Goal: Task Accomplishment & Management: Complete application form

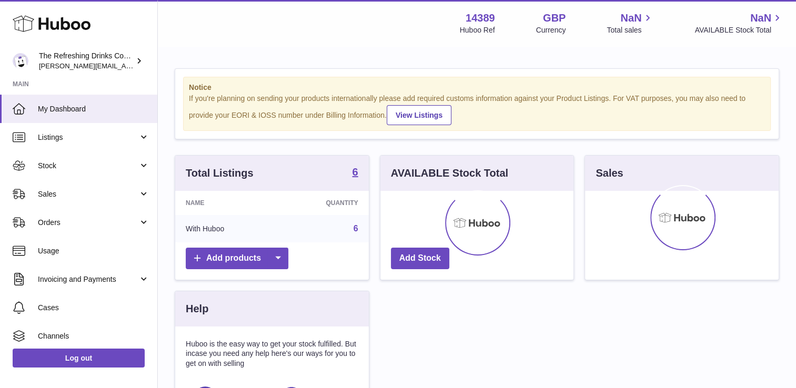
click at [382, 45] on div "Menu Huboo 14389 Huboo Ref GBP Currency NaN Total sales NaN AVAILABLE Stock Tot…" at bounding box center [477, 23] width 638 height 46
click at [514, 305] on div "Total Listings 6 Name Quantity With Huboo 6 Add products AVAILABLE Stock Total …" at bounding box center [476, 318] width 615 height 326
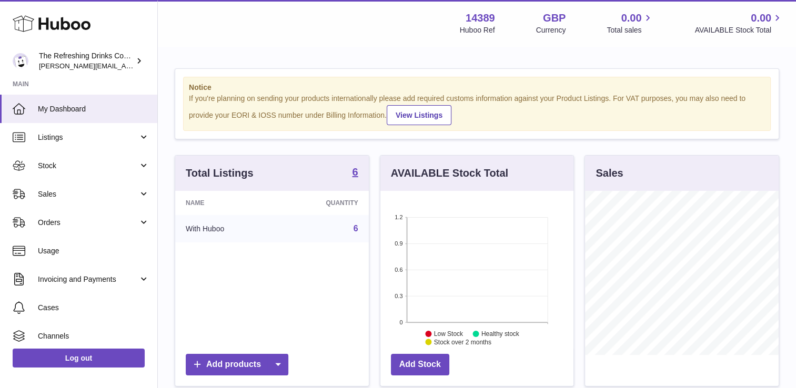
scroll to position [164, 194]
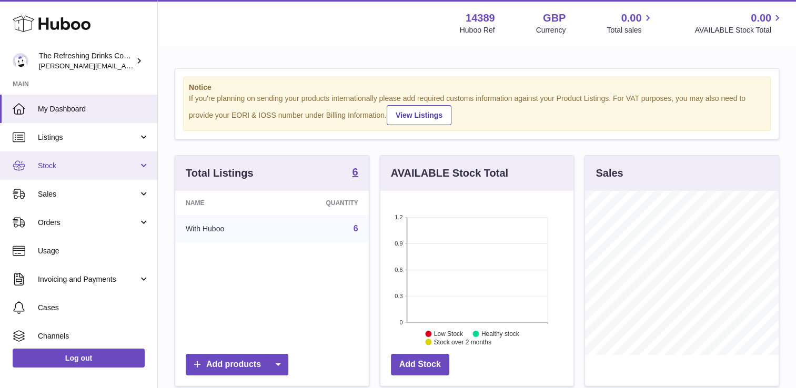
click at [58, 164] on span "Stock" at bounding box center [88, 166] width 101 height 10
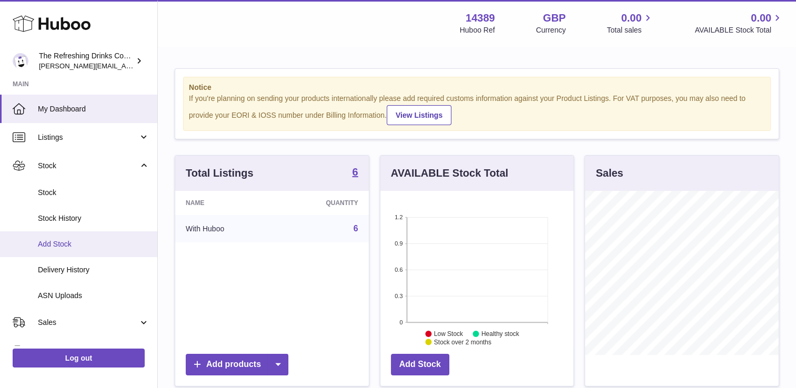
click at [48, 241] on span "Add Stock" at bounding box center [94, 244] width 112 height 10
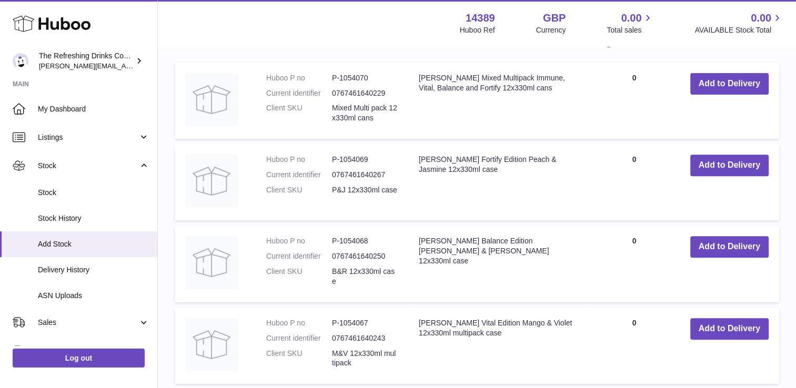
scroll to position [393, 0]
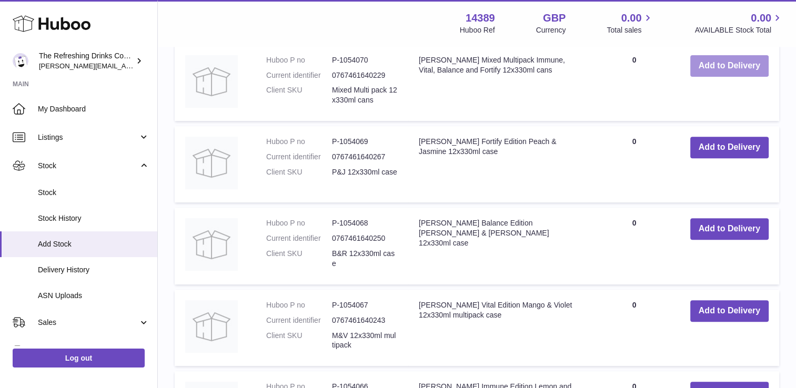
click at [731, 63] on button "Add to Delivery" at bounding box center [729, 66] width 78 height 22
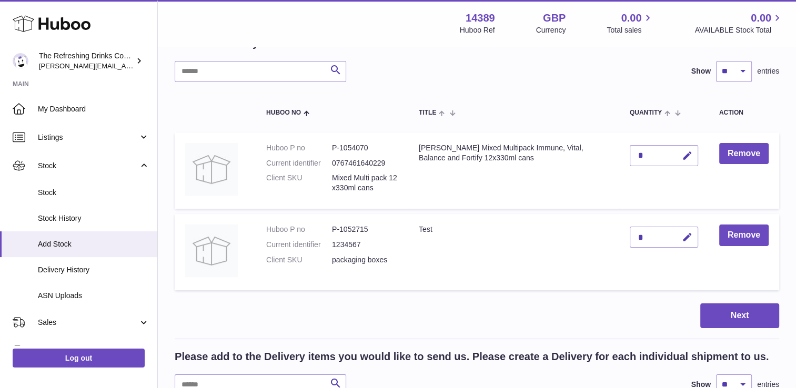
scroll to position [1, 0]
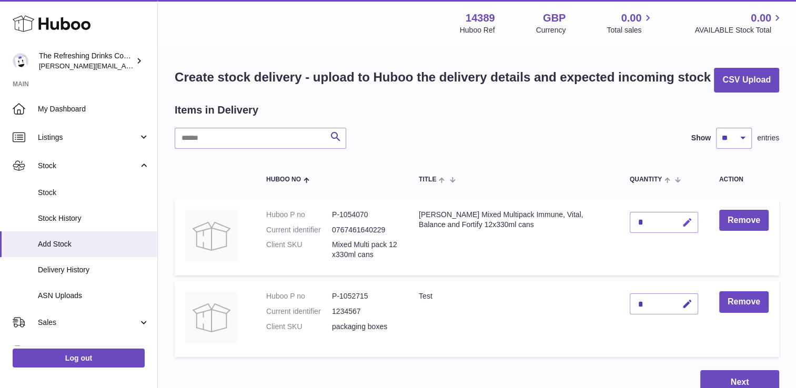
click at [687, 222] on icon "button" at bounding box center [687, 222] width 11 height 11
click at [744, 245] on td "Remove" at bounding box center [744, 237] width 71 height 77
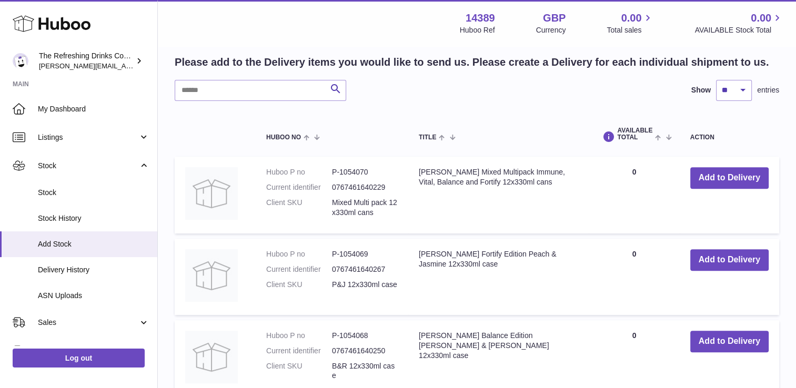
scroll to position [408, 0]
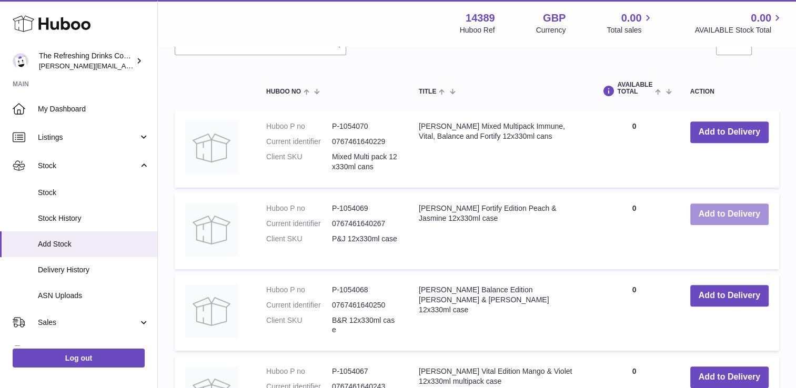
click at [721, 210] on button "Add to Delivery" at bounding box center [729, 215] width 78 height 22
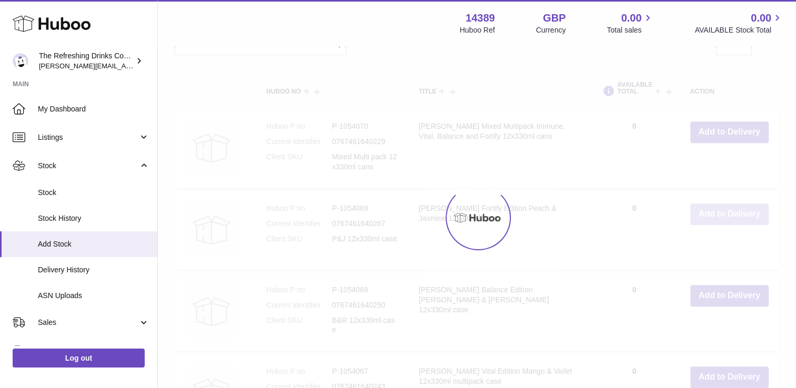
type input "*"
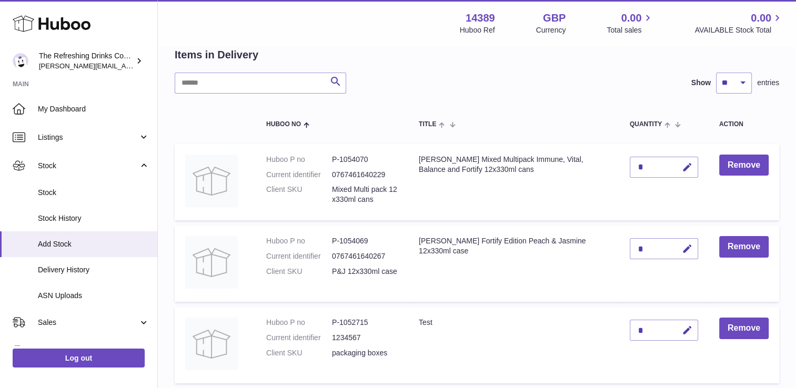
scroll to position [81, 0]
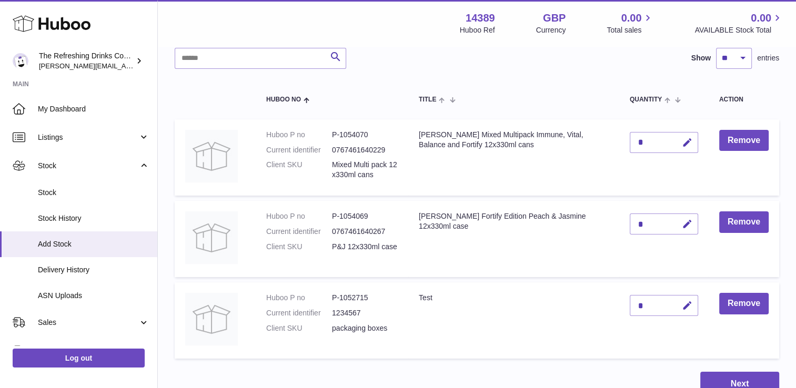
click at [647, 222] on div "*" at bounding box center [664, 224] width 68 height 21
click at [687, 224] on icon "button" at bounding box center [687, 224] width 11 height 11
type input "**"
click at [688, 220] on icon "submit" at bounding box center [687, 223] width 9 height 9
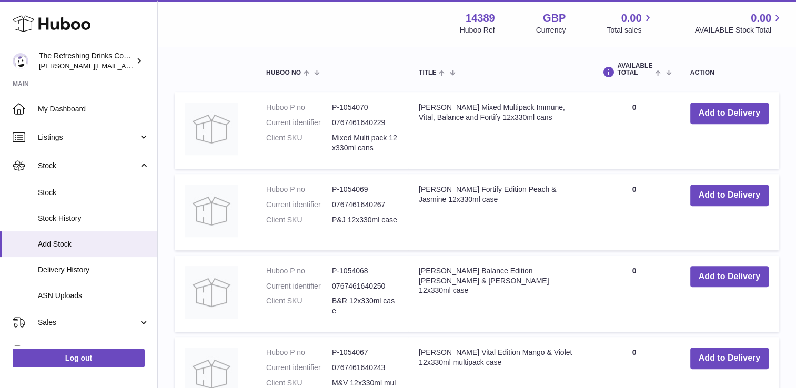
scroll to position [533, 0]
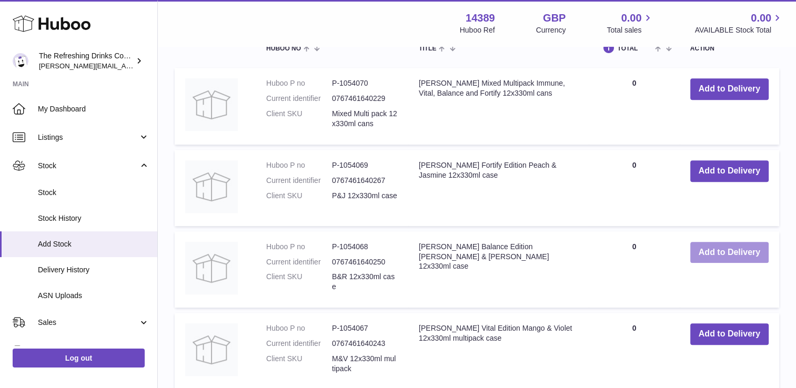
click at [714, 247] on button "Add to Delivery" at bounding box center [729, 253] width 78 height 22
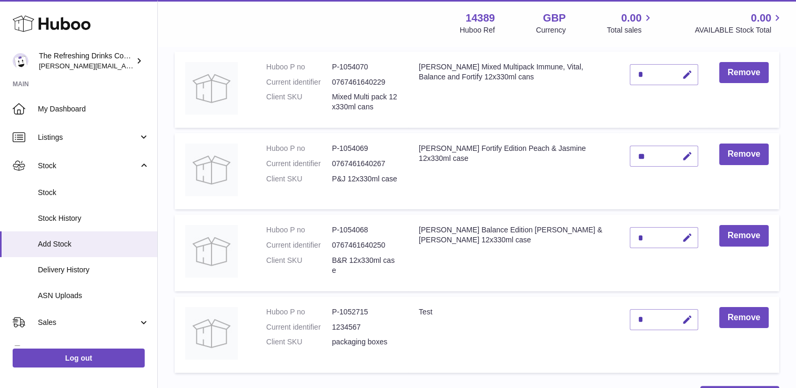
scroll to position [138, 0]
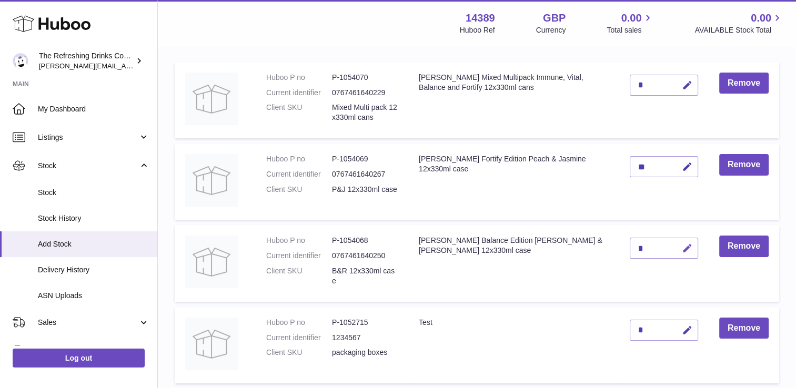
click at [686, 247] on icon "button" at bounding box center [687, 248] width 11 height 11
type input "**"
click at [686, 247] on icon "submit" at bounding box center [687, 248] width 9 height 9
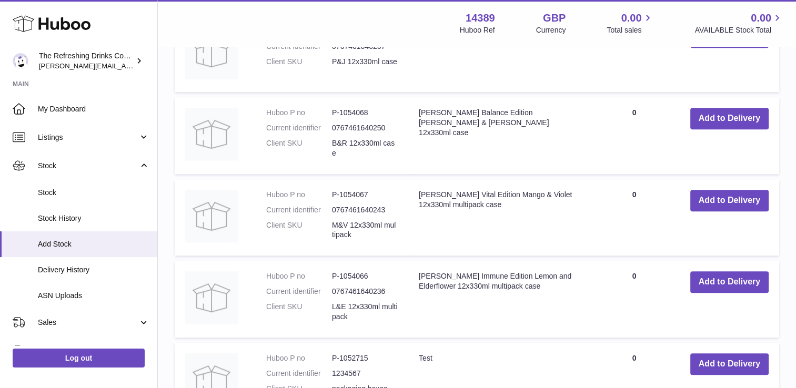
scroll to position [759, 0]
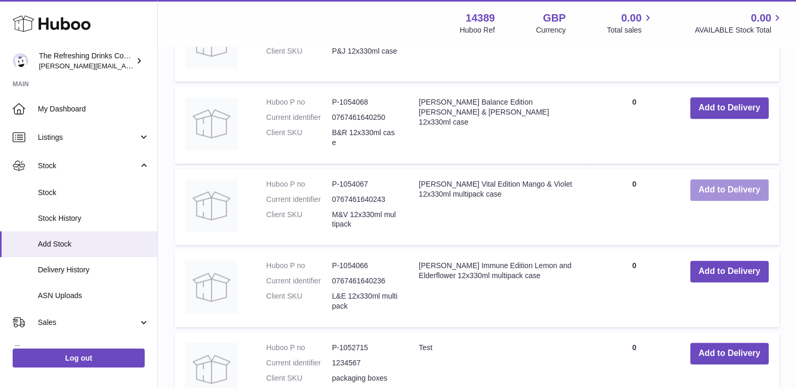
click at [705, 187] on button "Add to Delivery" at bounding box center [729, 190] width 78 height 22
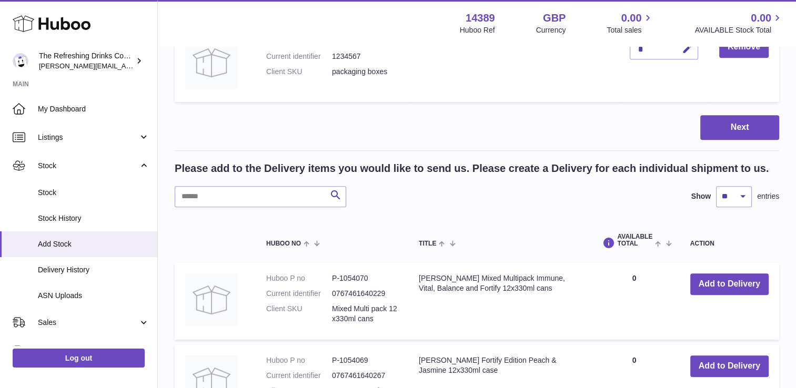
scroll to position [161, 0]
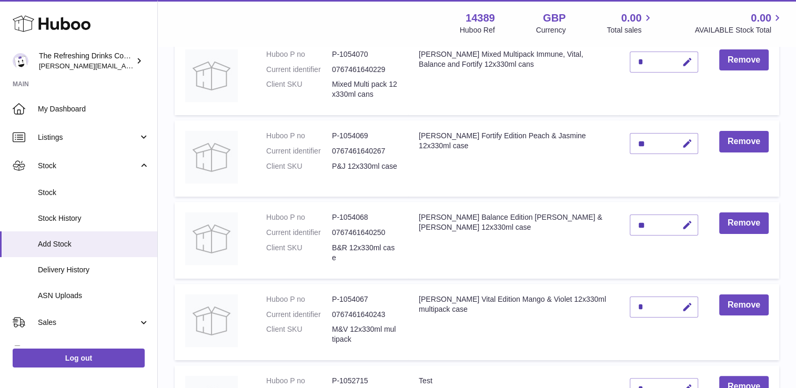
click at [647, 306] on div "*" at bounding box center [664, 307] width 68 height 21
click at [686, 307] on icon "button" at bounding box center [687, 307] width 11 height 11
type input "***"
click at [686, 307] on icon "submit" at bounding box center [687, 307] width 9 height 9
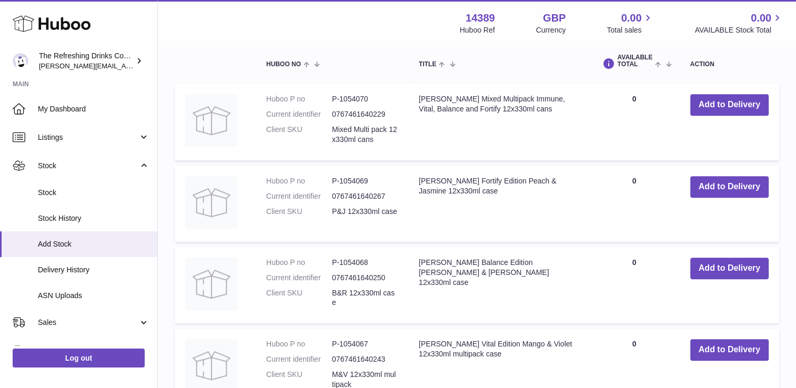
scroll to position [971, 0]
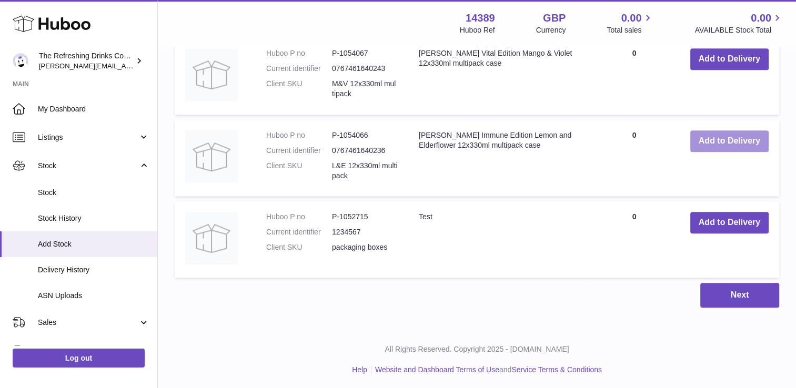
click at [714, 138] on button "Add to Delivery" at bounding box center [729, 142] width 78 height 22
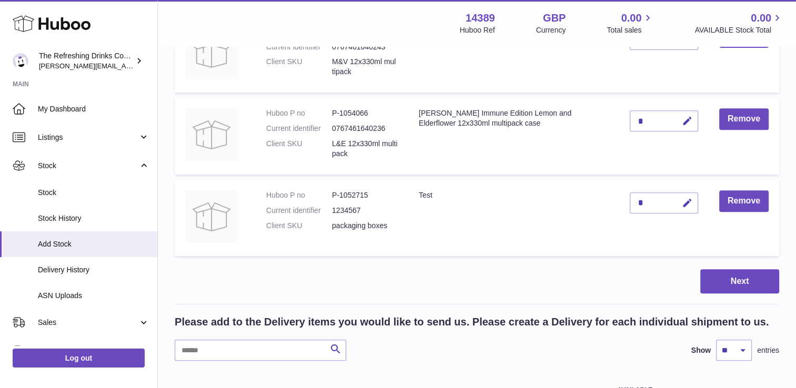
scroll to position [355, 0]
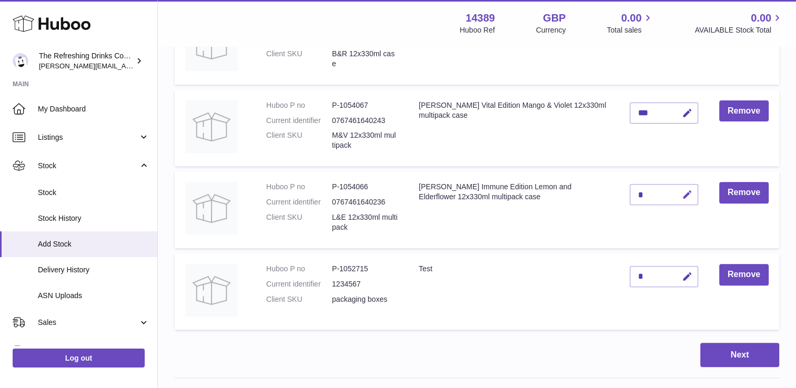
click at [686, 193] on icon "button" at bounding box center [687, 194] width 11 height 11
type input "***"
click at [684, 192] on icon "submit" at bounding box center [687, 194] width 9 height 9
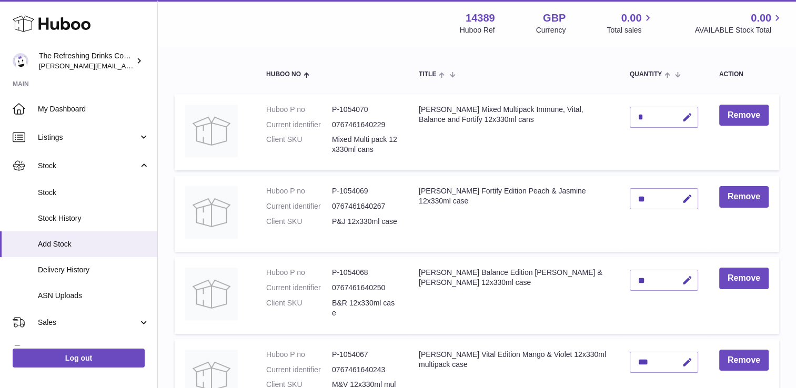
scroll to position [95, 0]
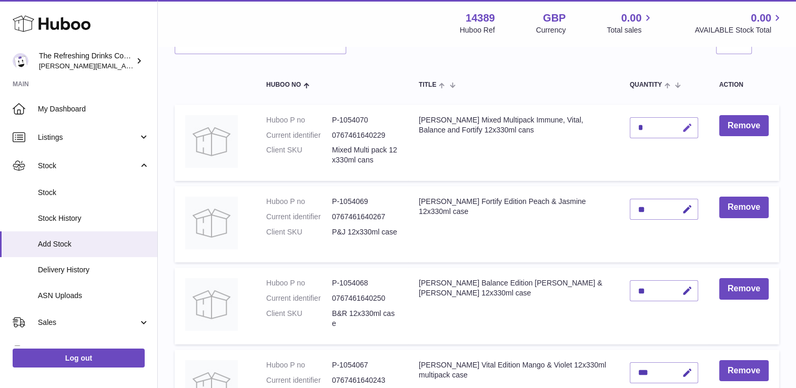
click at [684, 126] on icon "button" at bounding box center [687, 128] width 11 height 11
type input "***"
click at [686, 125] on icon "submit" at bounding box center [687, 127] width 9 height 9
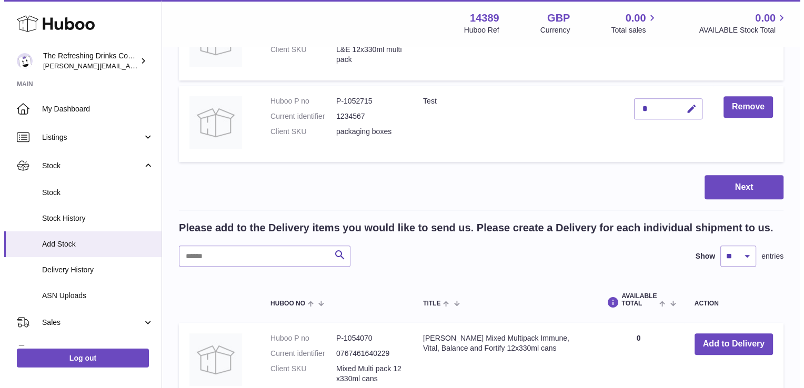
scroll to position [499, 0]
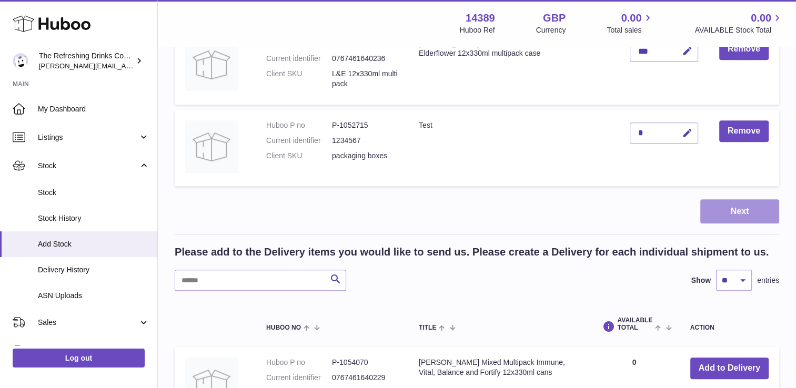
click at [736, 210] on button "Next" at bounding box center [739, 211] width 79 height 25
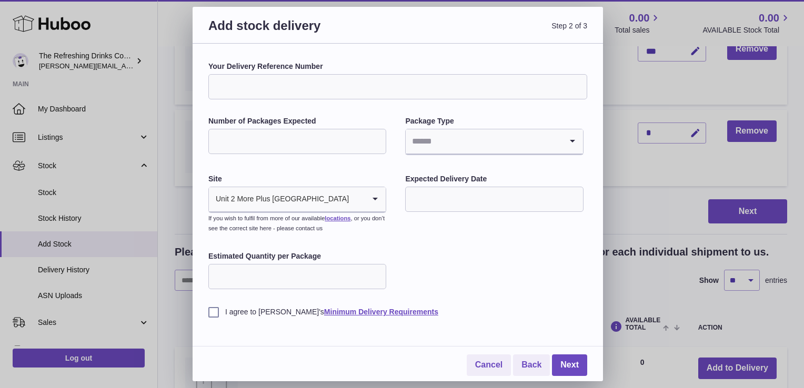
click at [244, 86] on input "Your Delivery Reference Number" at bounding box center [397, 86] width 379 height 25
type input "**********"
click at [246, 137] on input "Number of Packages Expected" at bounding box center [297, 141] width 178 height 25
type input "***"
click at [473, 252] on div "**********" at bounding box center [397, 190] width 379 height 256
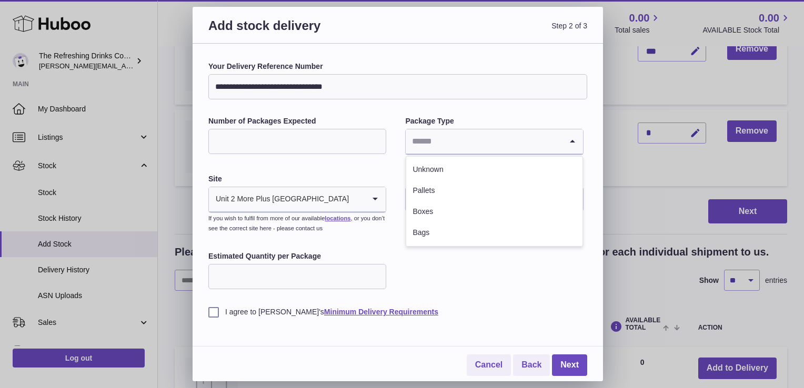
click at [573, 141] on icon "Search for option" at bounding box center [572, 141] width 21 height 24
click at [426, 191] on li "Pallets" at bounding box center [494, 191] width 176 height 21
click at [444, 200] on input "text" at bounding box center [494, 199] width 178 height 25
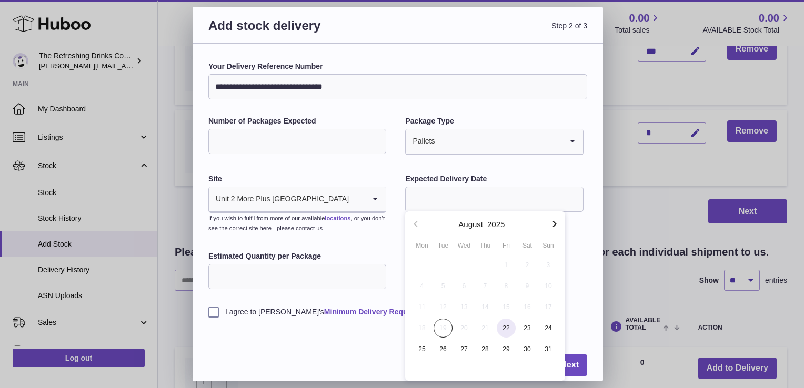
click at [505, 328] on span "22" at bounding box center [506, 328] width 19 height 19
type input "**********"
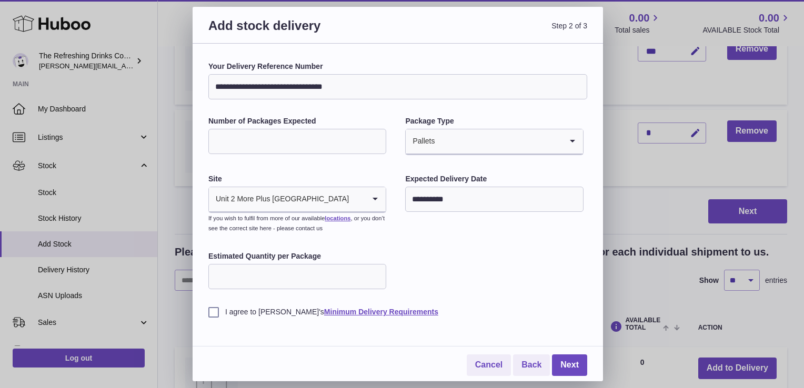
click at [248, 276] on input "Estimated Quantity per Package" at bounding box center [297, 276] width 178 height 25
type input "**"
click at [444, 278] on div "**********" at bounding box center [397, 190] width 379 height 256
click at [213, 315] on label "I agree to Huboo's Minimum Delivery Requirements" at bounding box center [397, 312] width 379 height 10
click at [567, 364] on link "Next" at bounding box center [569, 366] width 35 height 22
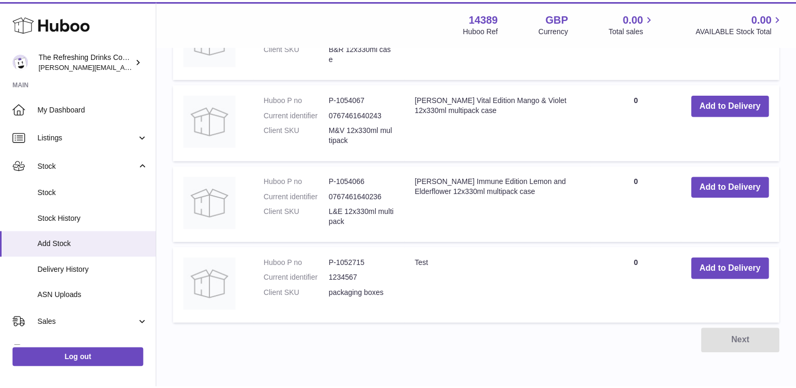
scroll to position [464, 0]
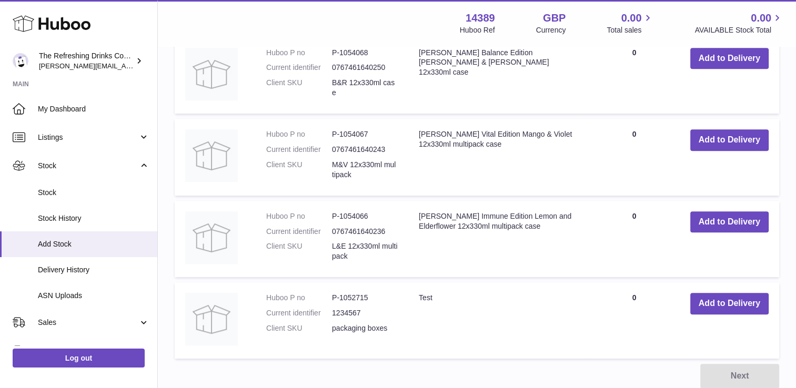
click at [634, 71] on div at bounding box center [398, 194] width 796 height 388
click at [45, 267] on span "Delivery History" at bounding box center [94, 270] width 112 height 10
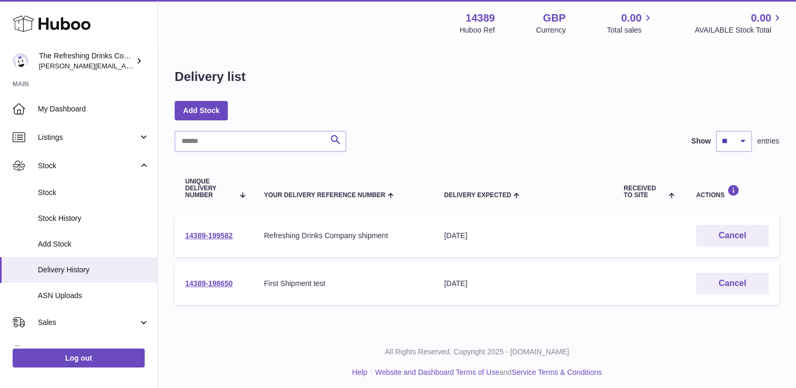
scroll to position [4, 0]
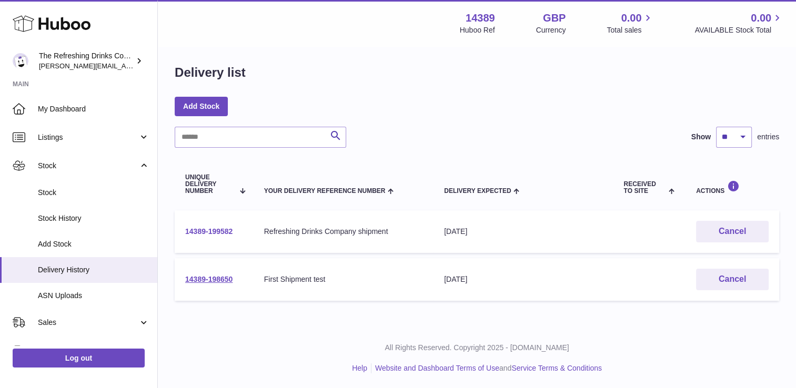
click at [205, 229] on link "14389-199582" at bounding box center [208, 231] width 47 height 8
click at [198, 228] on link "14389-199582" at bounding box center [208, 231] width 47 height 8
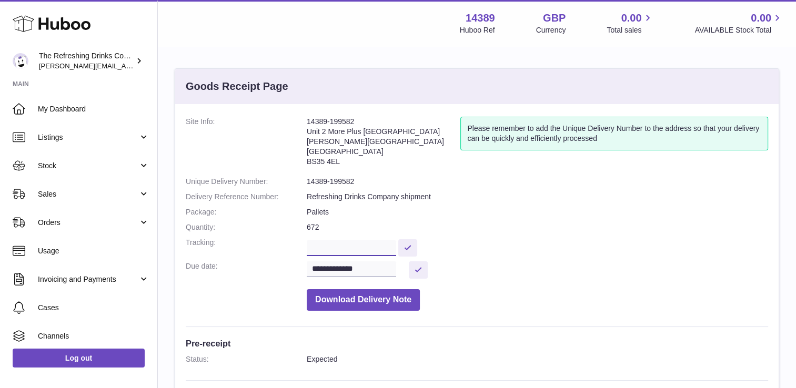
click at [368, 249] on input "text" at bounding box center [351, 248] width 89 height 16
click at [509, 268] on dd "**********" at bounding box center [538, 270] width 462 height 17
click at [623, 241] on dd at bounding box center [538, 247] width 462 height 18
click at [630, 234] on dl "**********" at bounding box center [477, 216] width 583 height 199
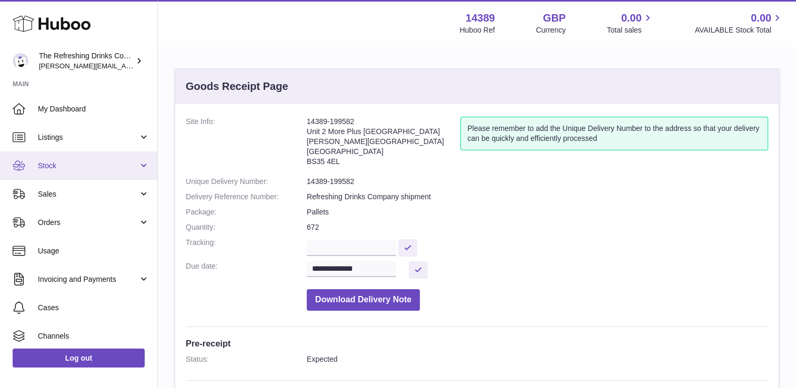
click at [41, 165] on span "Stock" at bounding box center [88, 166] width 101 height 10
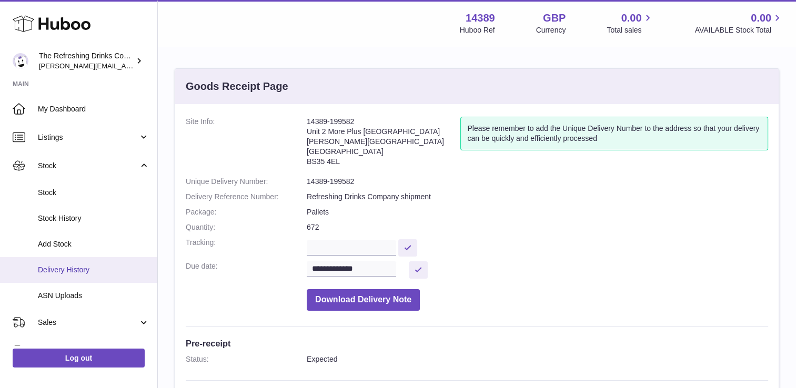
click at [63, 267] on span "Delivery History" at bounding box center [94, 270] width 112 height 10
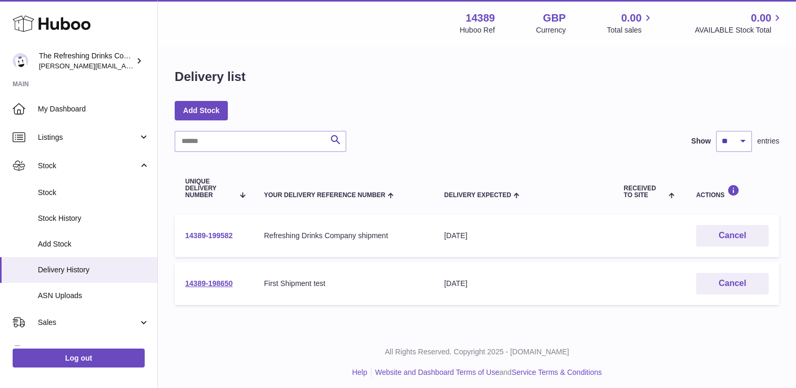
click at [206, 235] on link "14389-199582" at bounding box center [208, 236] width 47 height 8
